Goal: Check status: Check status

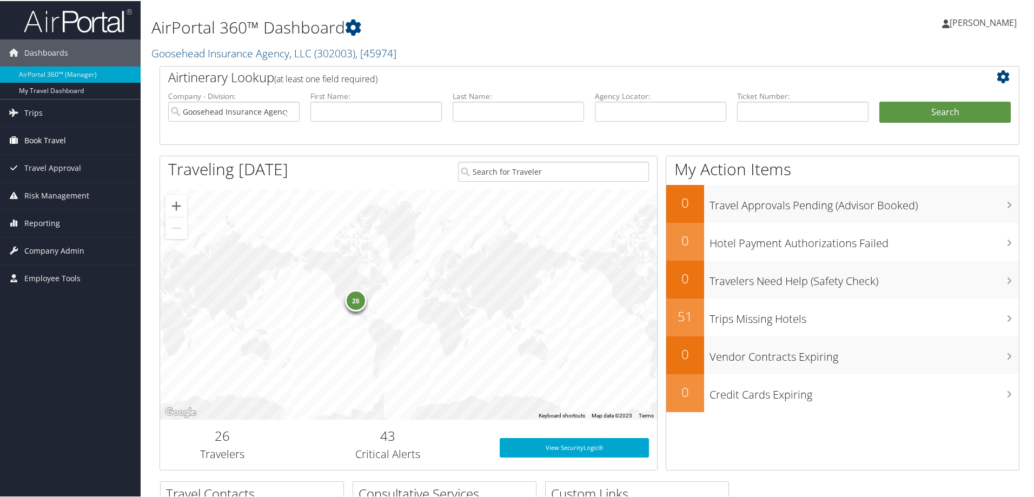
click at [38, 144] on span "Book Travel" at bounding box center [45, 139] width 42 height 27
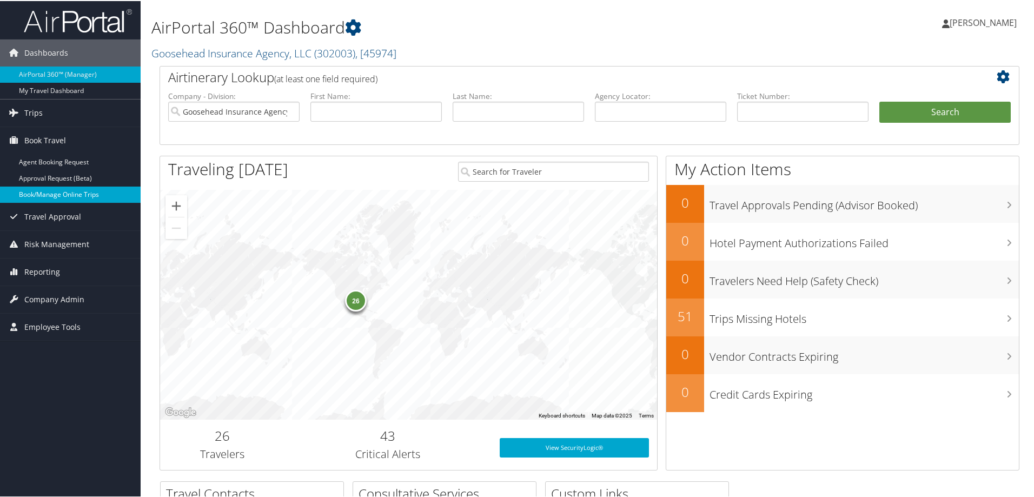
click at [54, 197] on link "Book/Manage Online Trips" at bounding box center [70, 194] width 141 height 16
click at [54, 191] on link "Book/Manage Online Trips" at bounding box center [70, 194] width 141 height 16
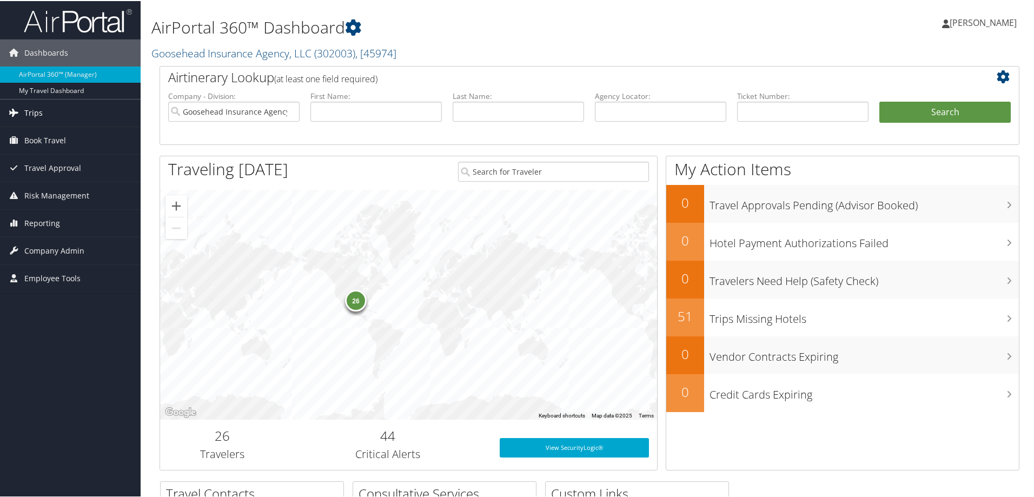
click at [51, 112] on link "Trips" at bounding box center [70, 111] width 141 height 27
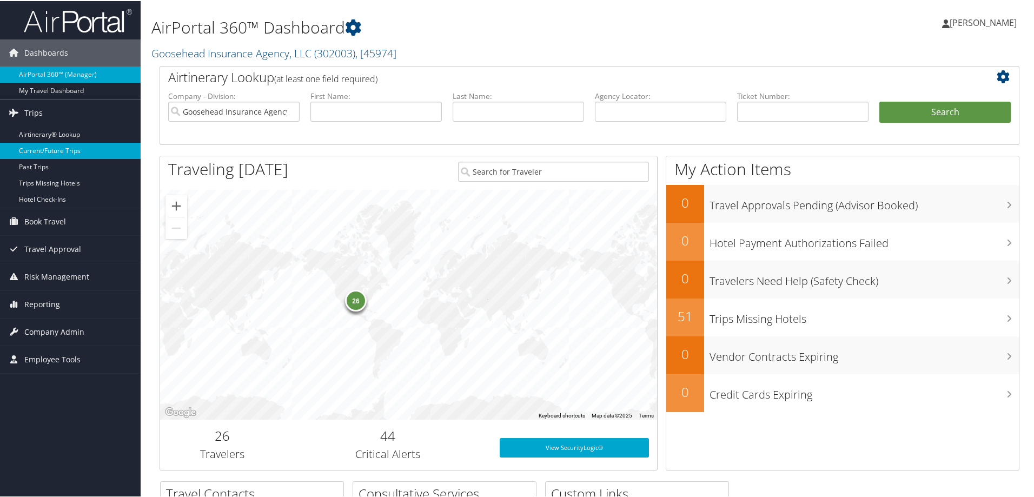
click at [68, 150] on link "Current/Future Trips" at bounding box center [70, 150] width 141 height 16
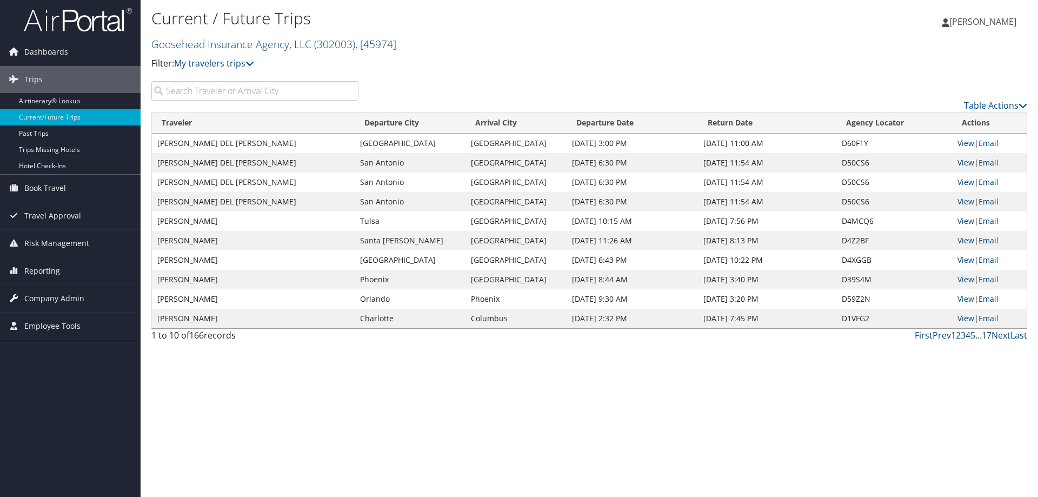
click at [194, 90] on input "search" at bounding box center [254, 90] width 207 height 19
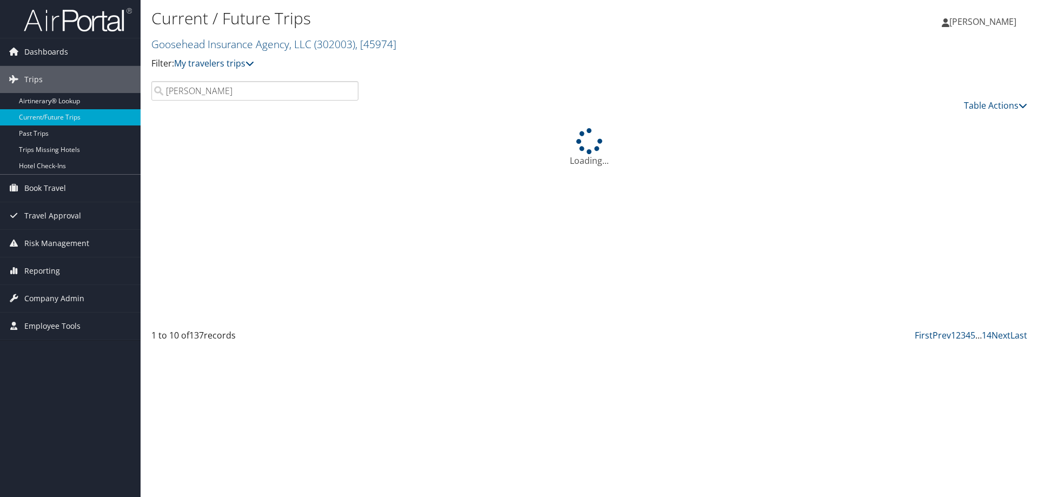
click at [208, 92] on input "olson" at bounding box center [254, 90] width 207 height 19
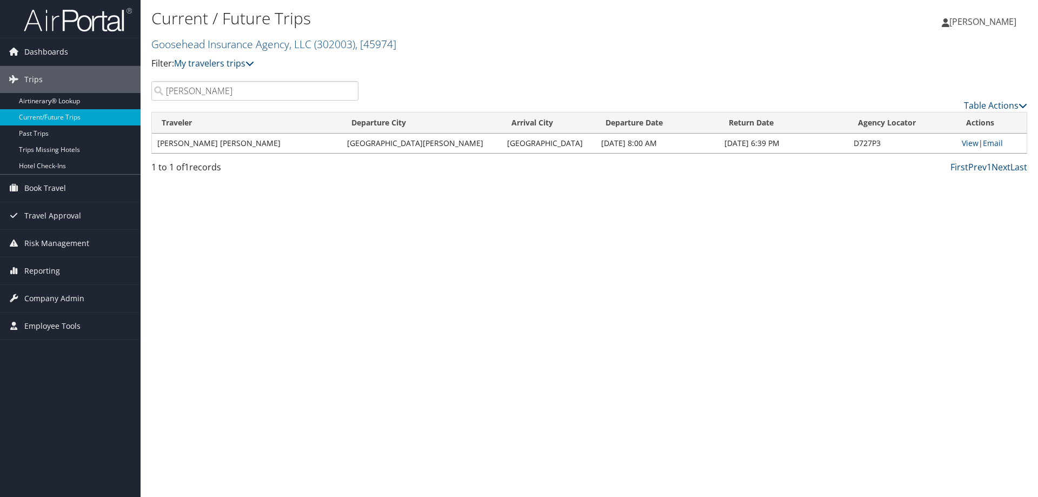
type input "olson"
click at [216, 145] on td "[PERSON_NAME] [PERSON_NAME]" at bounding box center [247, 143] width 190 height 19
click at [45, 185] on span "Book Travel" at bounding box center [45, 188] width 42 height 27
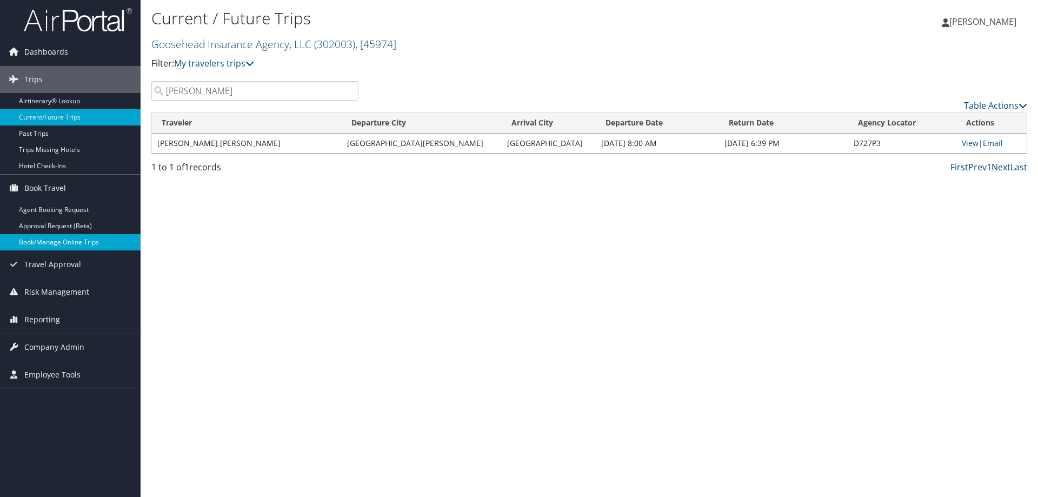
click at [49, 241] on link "Book/Manage Online Trips" at bounding box center [70, 242] width 141 height 16
click at [962, 142] on link "View" at bounding box center [970, 143] width 17 height 10
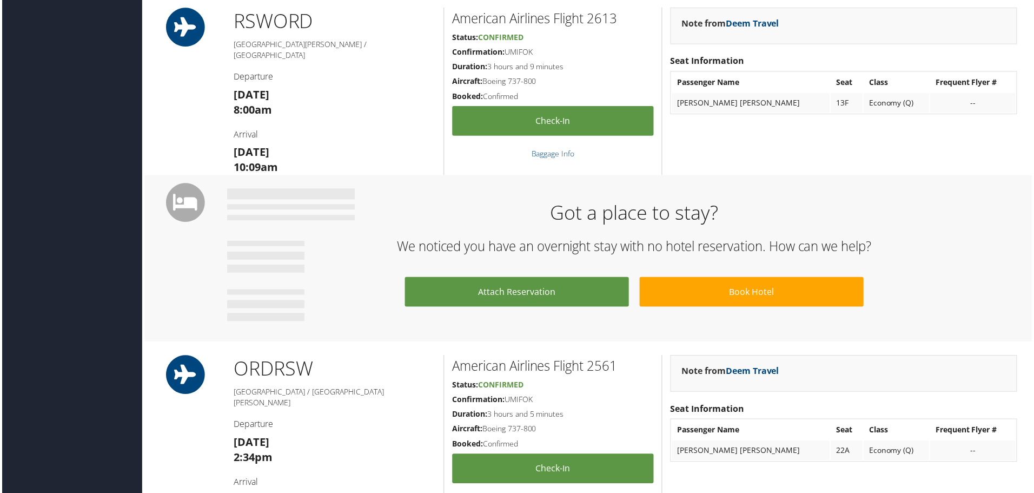
scroll to position [356, 0]
